Goal: Transaction & Acquisition: Purchase product/service

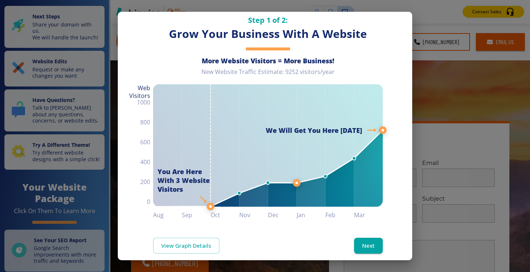
scroll to position [22, 0]
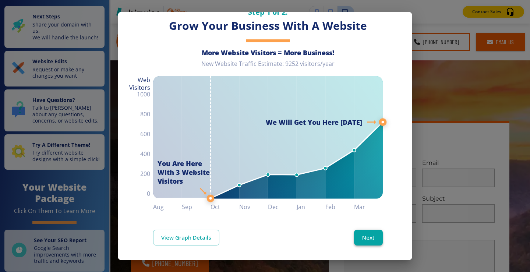
click at [358, 236] on button "Next" at bounding box center [368, 237] width 29 height 15
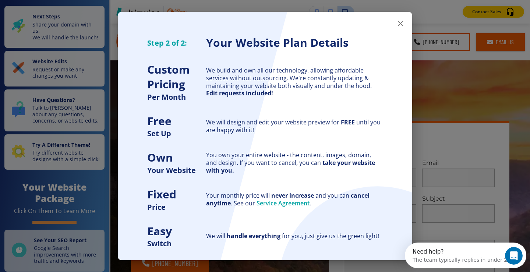
scroll to position [0, 0]
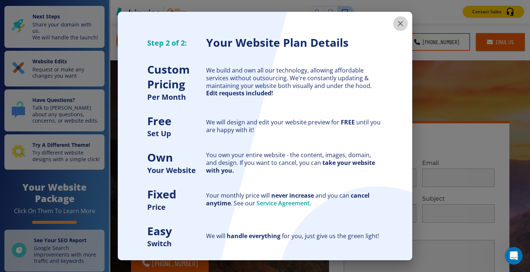
click at [398, 22] on icon "button" at bounding box center [400, 23] width 5 height 5
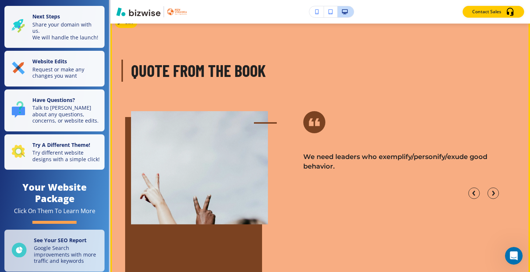
scroll to position [1839, 0]
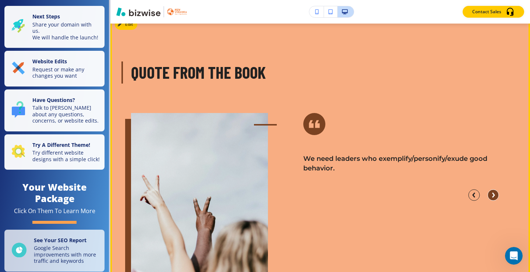
click at [489, 193] on circle "button" at bounding box center [492, 194] width 11 height 11
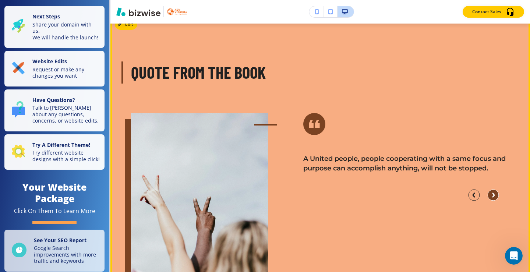
click at [487, 192] on circle "button" at bounding box center [492, 194] width 11 height 11
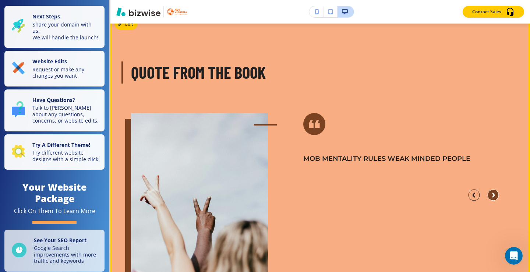
click at [487, 192] on circle "button" at bounding box center [492, 194] width 11 height 11
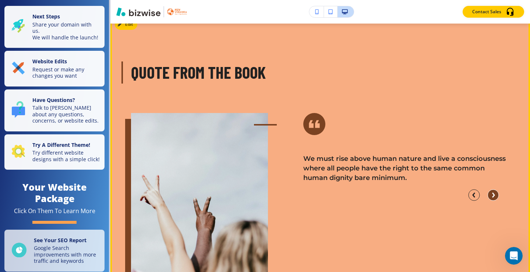
click at [487, 192] on circle "button" at bounding box center [492, 194] width 11 height 11
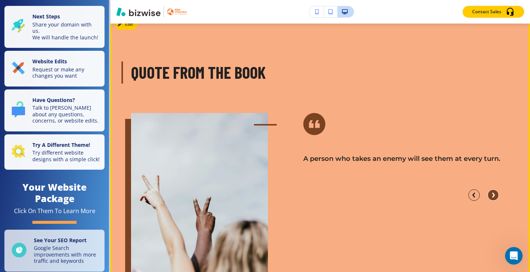
click at [487, 192] on circle "button" at bounding box center [492, 194] width 11 height 11
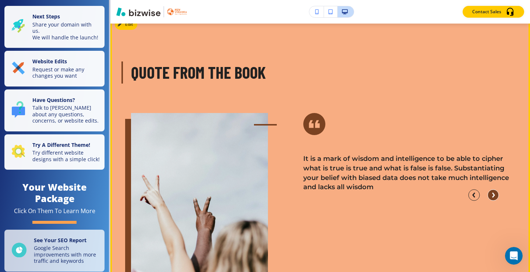
click at [487, 192] on circle "button" at bounding box center [492, 194] width 11 height 11
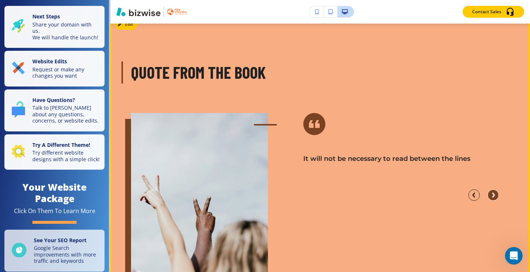
click at [487, 192] on circle "button" at bounding box center [492, 194] width 11 height 11
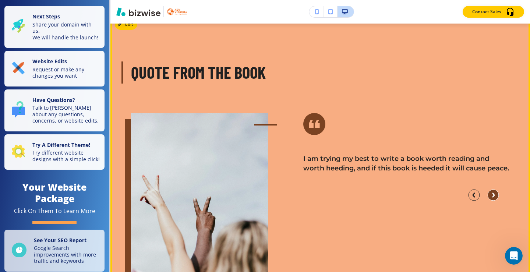
click at [487, 192] on circle "button" at bounding box center [492, 194] width 11 height 11
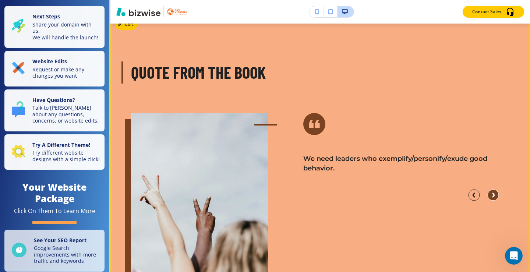
click at [487, 192] on circle "button" at bounding box center [492, 194] width 11 height 11
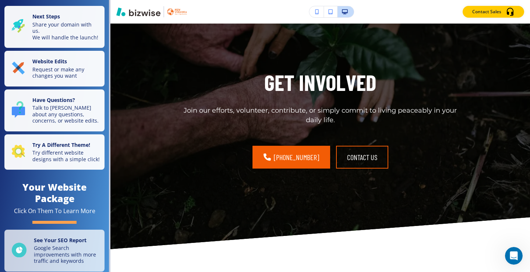
scroll to position [2207, 0]
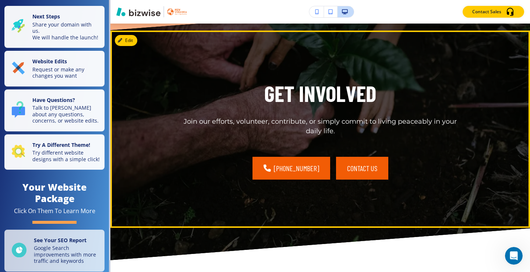
click at [359, 167] on button "CONTACT US" at bounding box center [362, 168] width 52 height 23
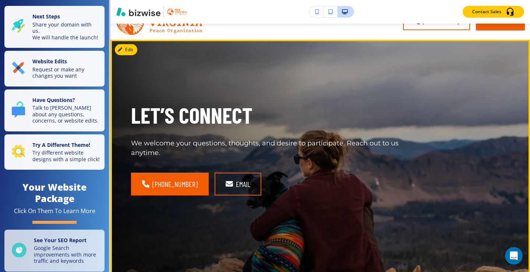
scroll to position [0, 0]
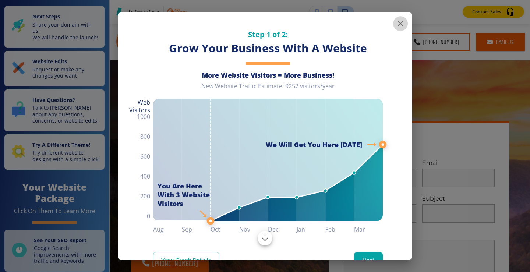
click at [396, 21] on icon "button" at bounding box center [400, 23] width 9 height 9
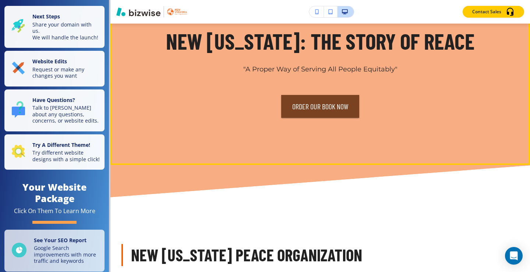
scroll to position [478, 0]
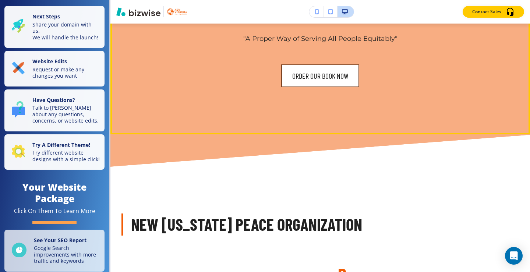
click at [333, 75] on link "Order Our Book Now" at bounding box center [320, 75] width 78 height 23
